Goal: Use online tool/utility: Utilize a website feature to perform a specific function

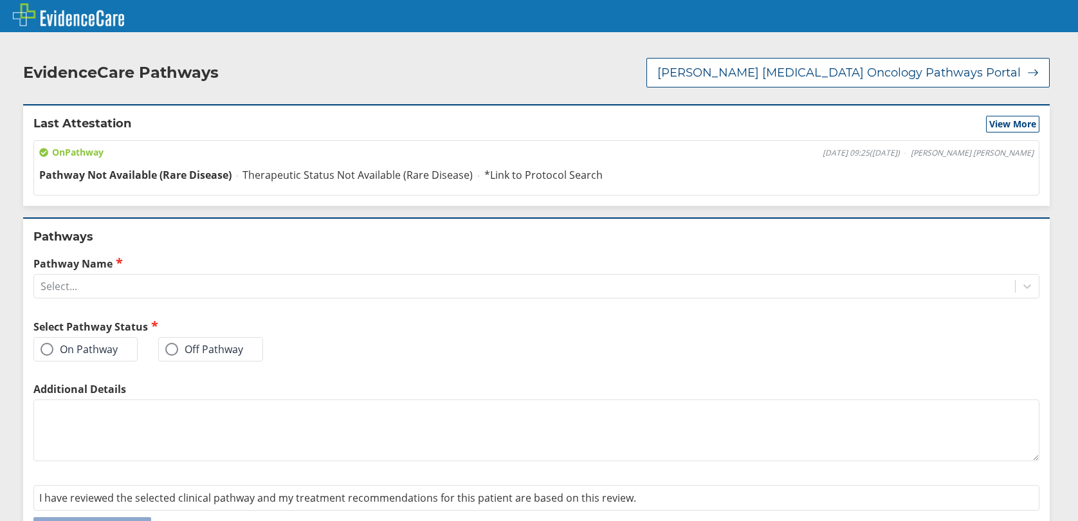
drag, startPoint x: 1018, startPoint y: 274, endPoint x: 954, endPoint y: 287, distance: 65.7
click at [1020, 280] on icon at bounding box center [1026, 286] width 13 height 13
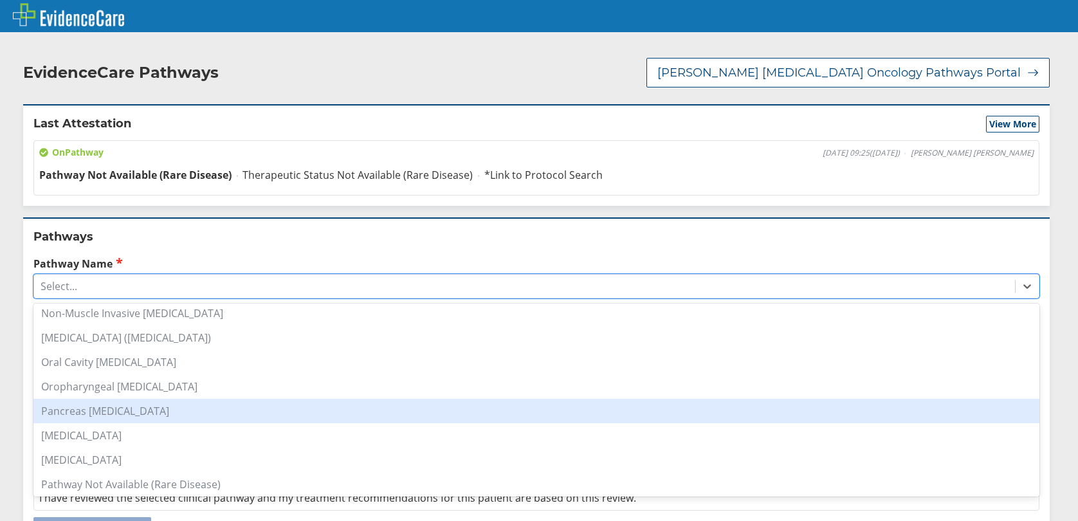
scroll to position [964, 0]
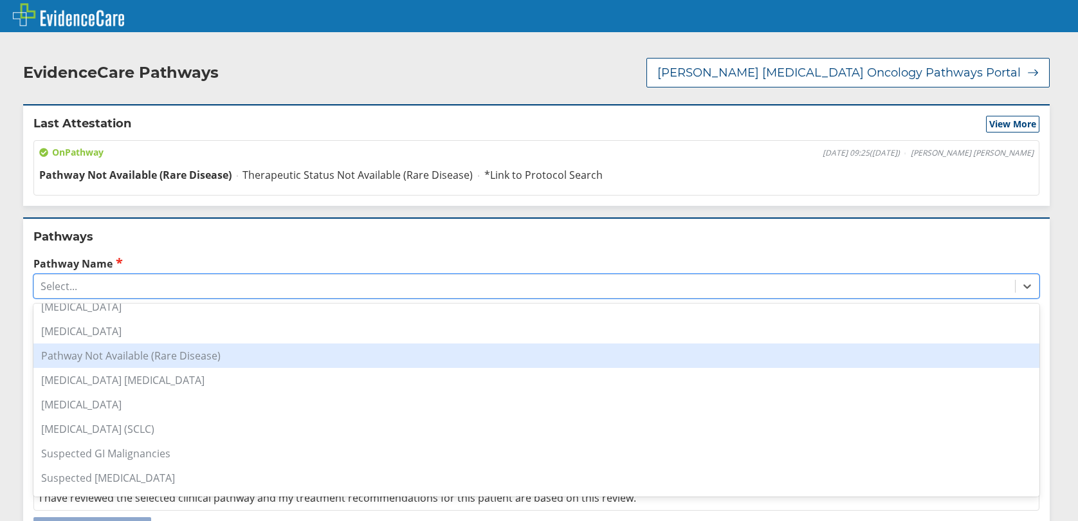
click at [143, 346] on div "Pathway Not Available (Rare Disease)" at bounding box center [536, 355] width 1006 height 24
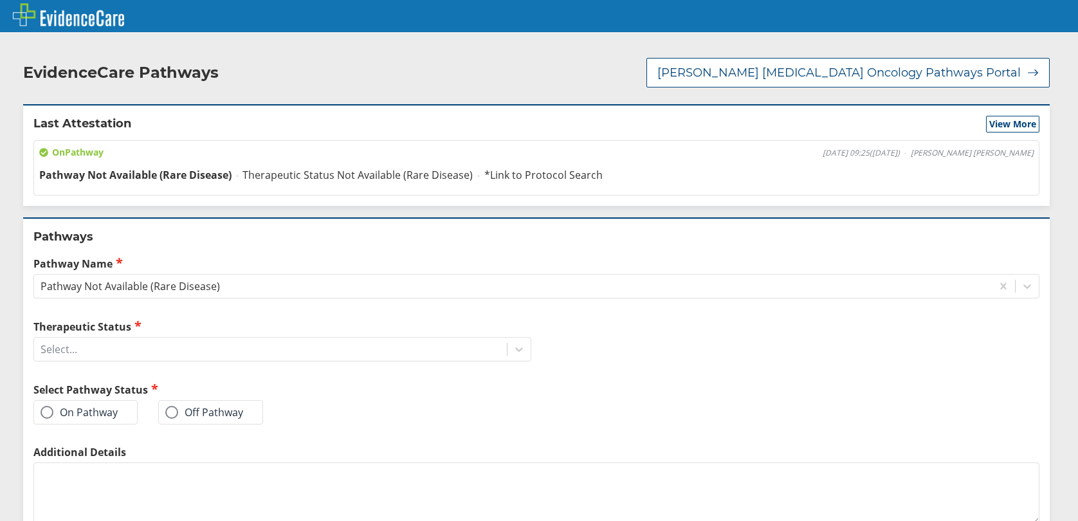
click at [49, 406] on span at bounding box center [47, 412] width 13 height 13
click at [0, 0] on input "On Pathway" at bounding box center [0, 0] width 0 height 0
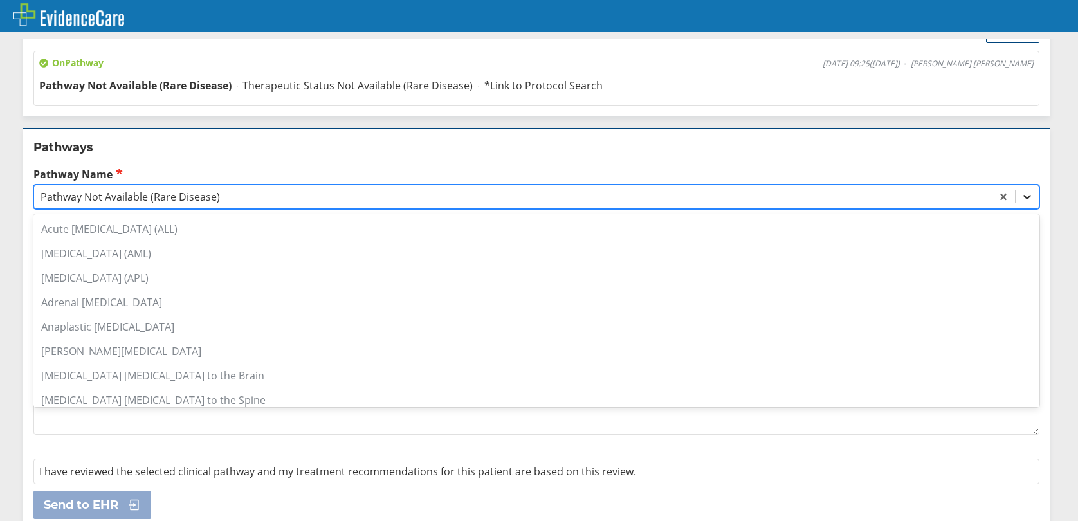
click at [1021, 190] on icon at bounding box center [1026, 196] width 13 height 13
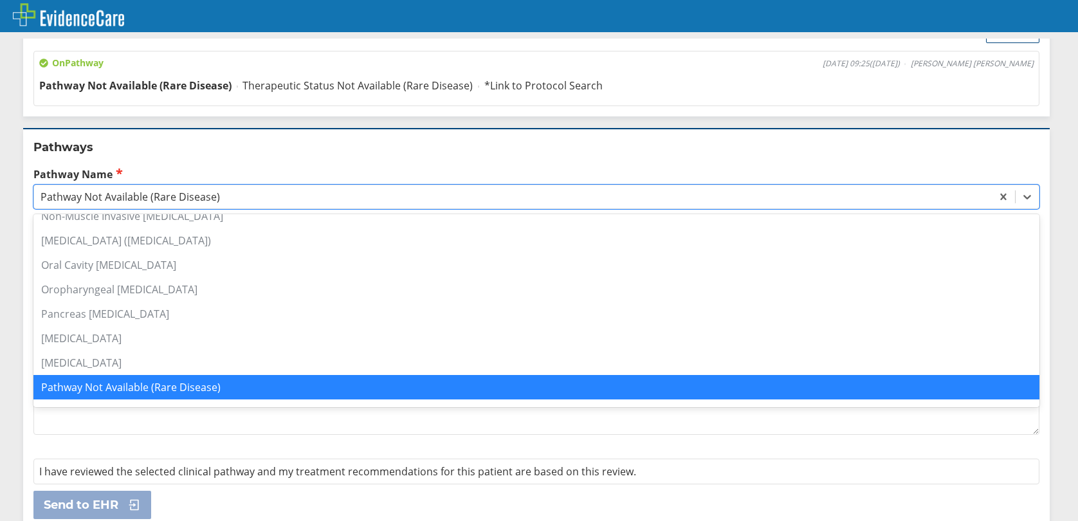
click at [191, 378] on div "Pathway Not Available (Rare Disease)" at bounding box center [536, 387] width 1006 height 24
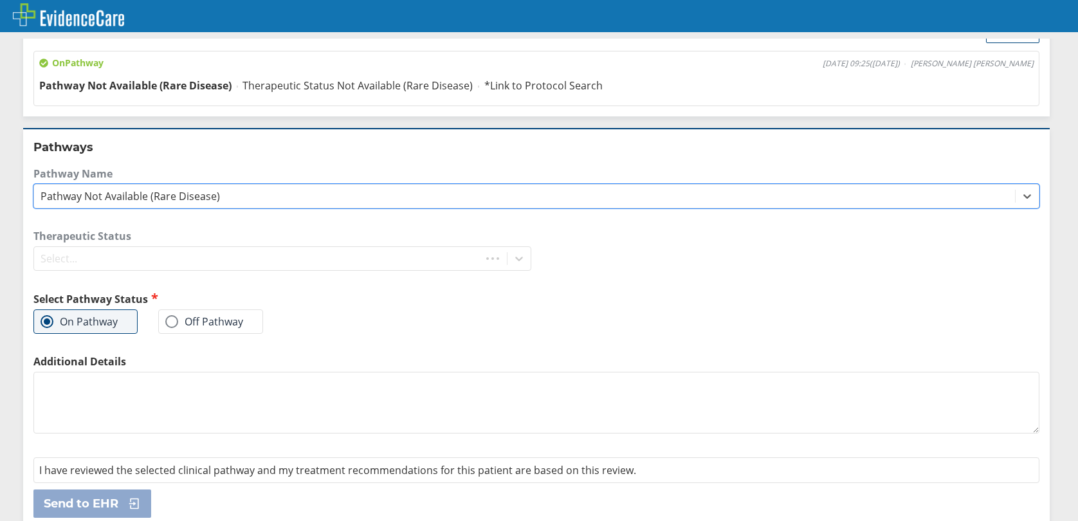
scroll to position [89, 0]
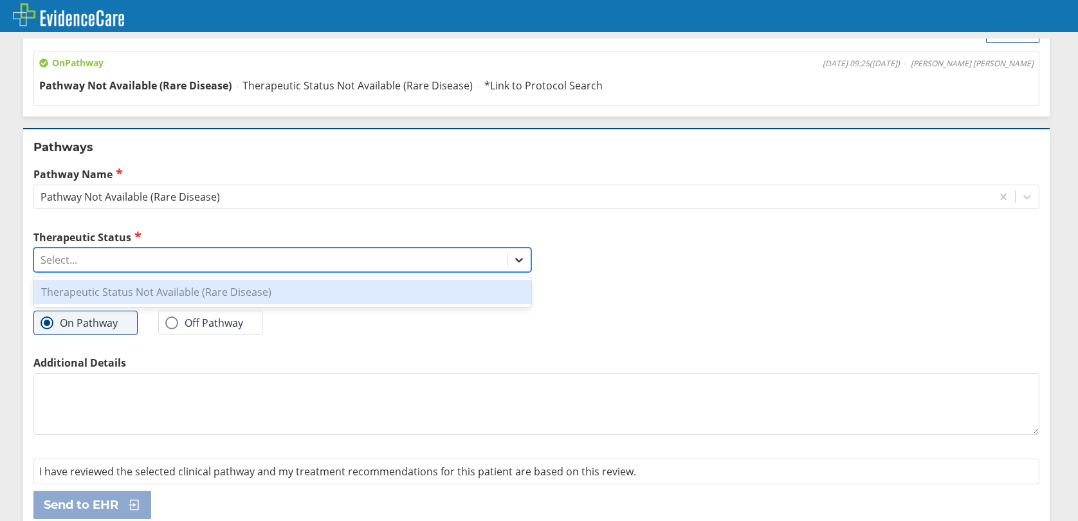
click at [512, 253] on icon at bounding box center [518, 259] width 13 height 13
click at [102, 280] on div "Therapeutic Status Not Available (Rare Disease)" at bounding box center [282, 292] width 498 height 24
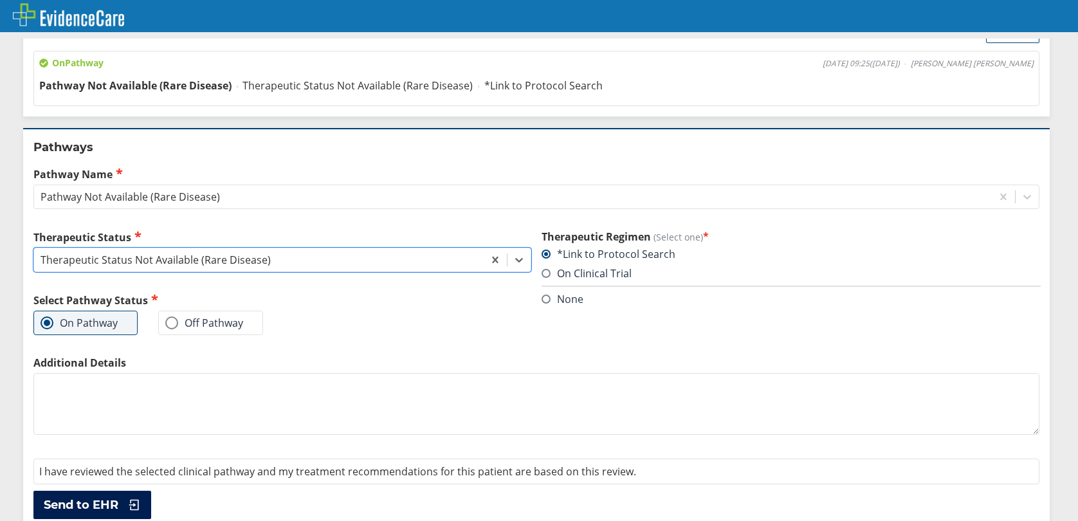
click at [73, 497] on span "Send to EHR" at bounding box center [81, 504] width 75 height 15
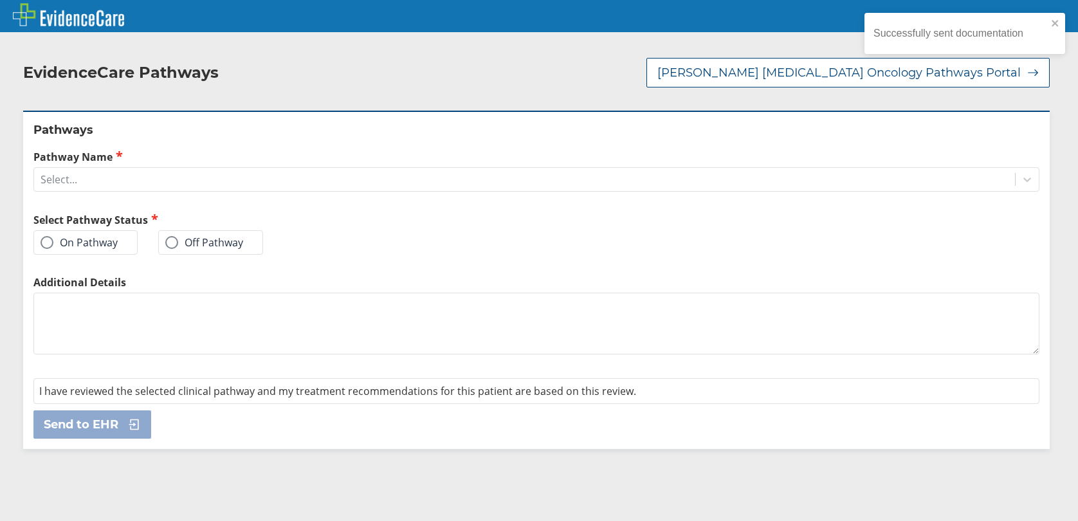
scroll to position [0, 0]
